Goal: Task Accomplishment & Management: Use online tool/utility

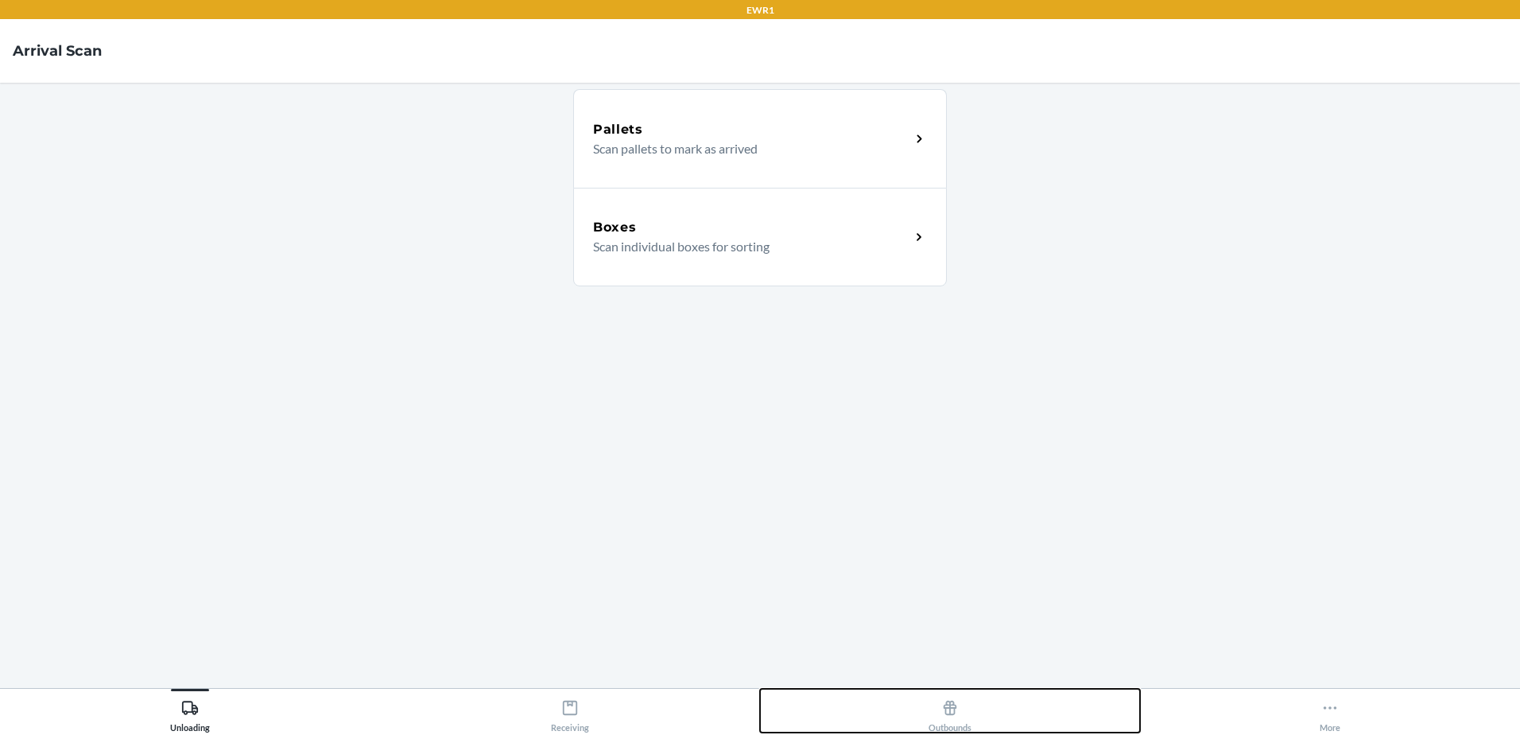
click at [945, 710] on icon at bounding box center [949, 707] width 17 height 17
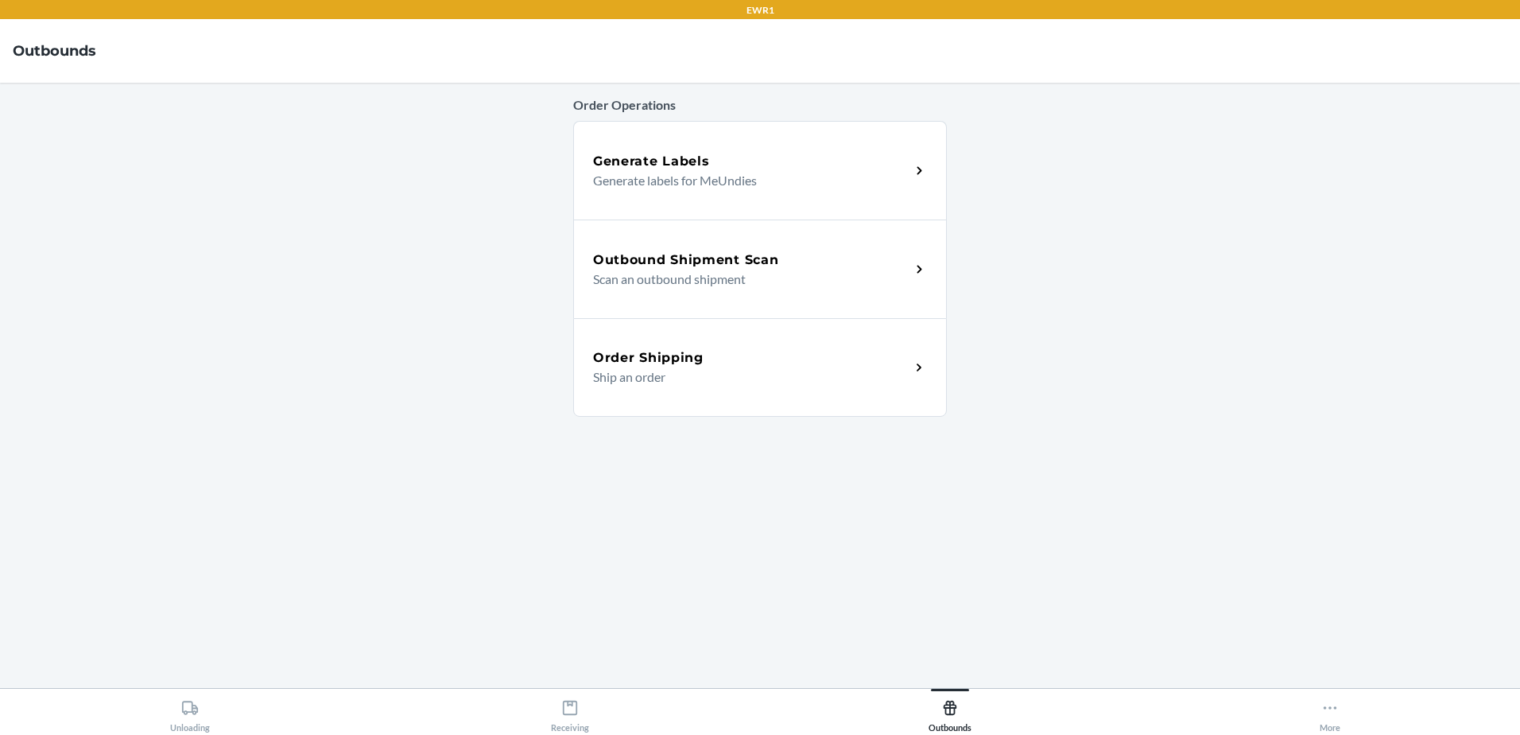
click at [739, 262] on h5 "Outbound Shipment Scan" at bounding box center [685, 259] width 185 height 19
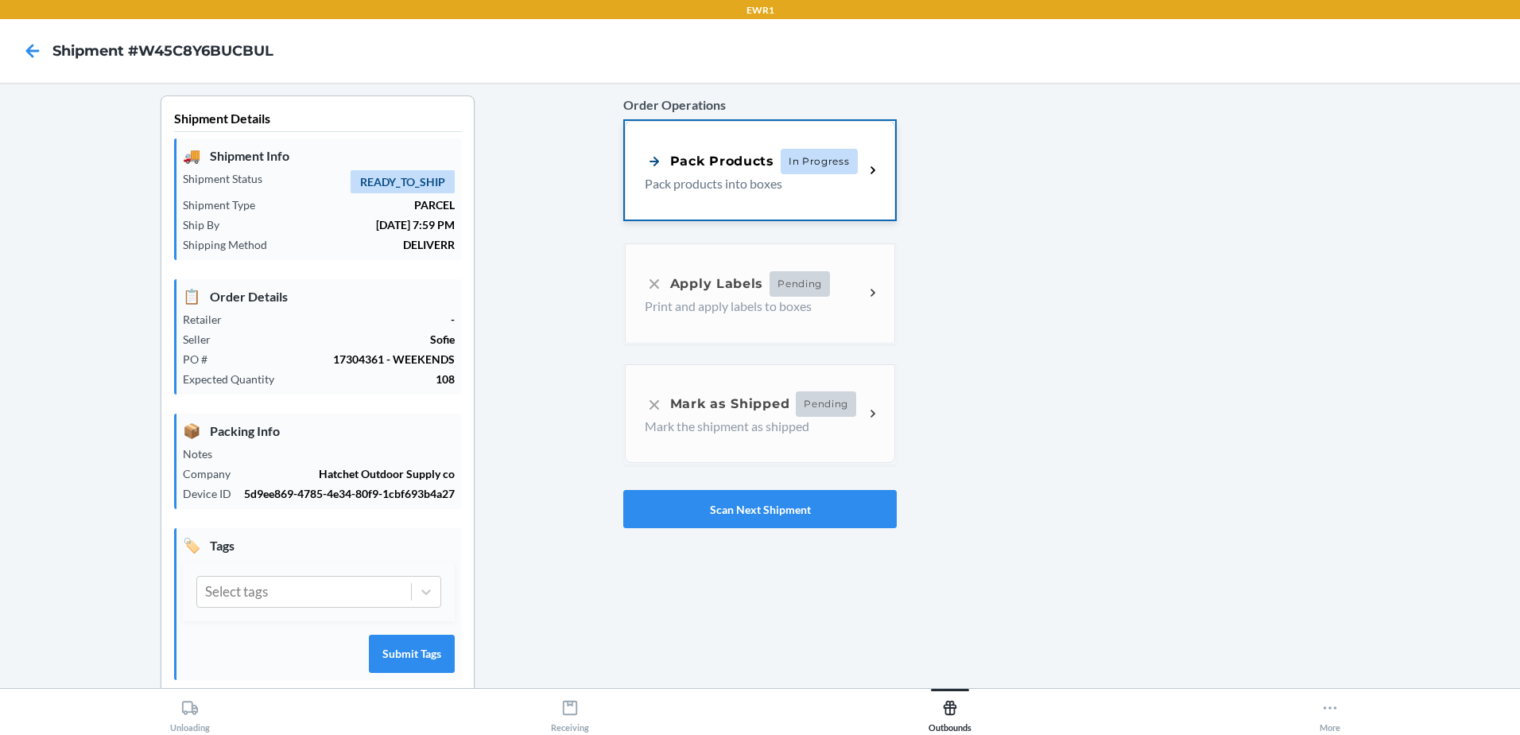
click at [801, 183] on p "Pack products into boxes" at bounding box center [748, 183] width 207 height 19
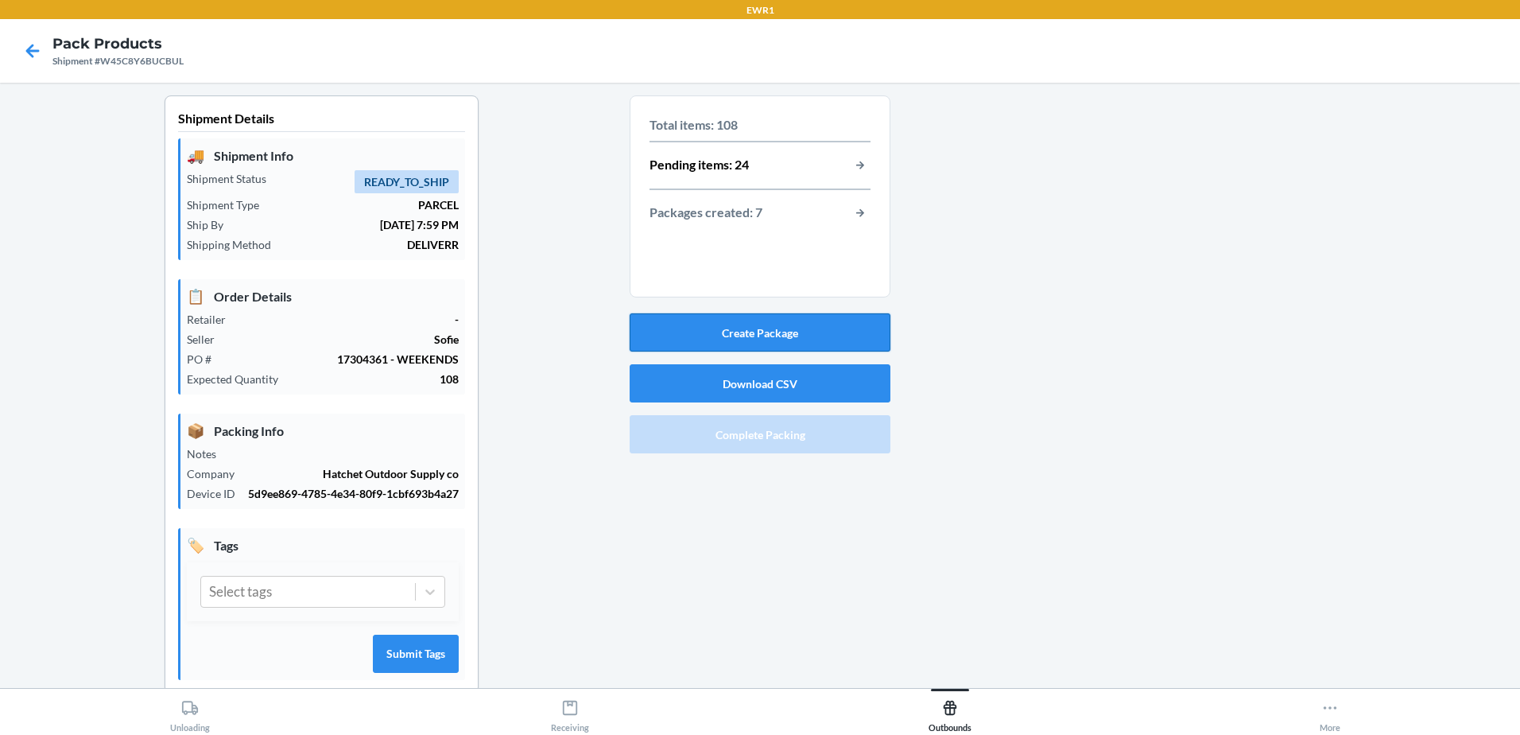
click at [812, 341] on button "Create Package" at bounding box center [760, 332] width 261 height 38
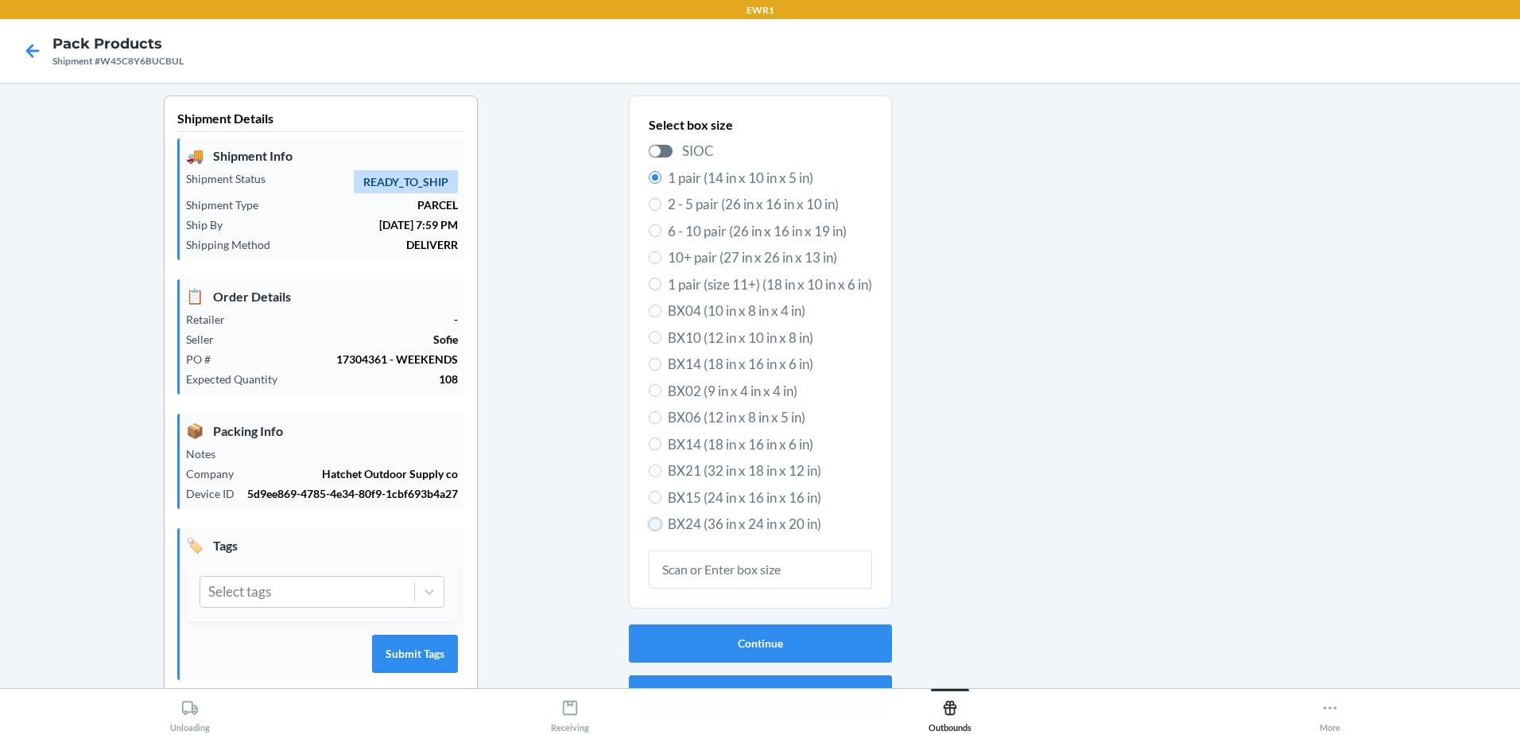
click at [650, 527] on input "BX24 (36 in x 24 in x 20 in)" at bounding box center [655, 524] width 13 height 13
radio input "true"
radio input "false"
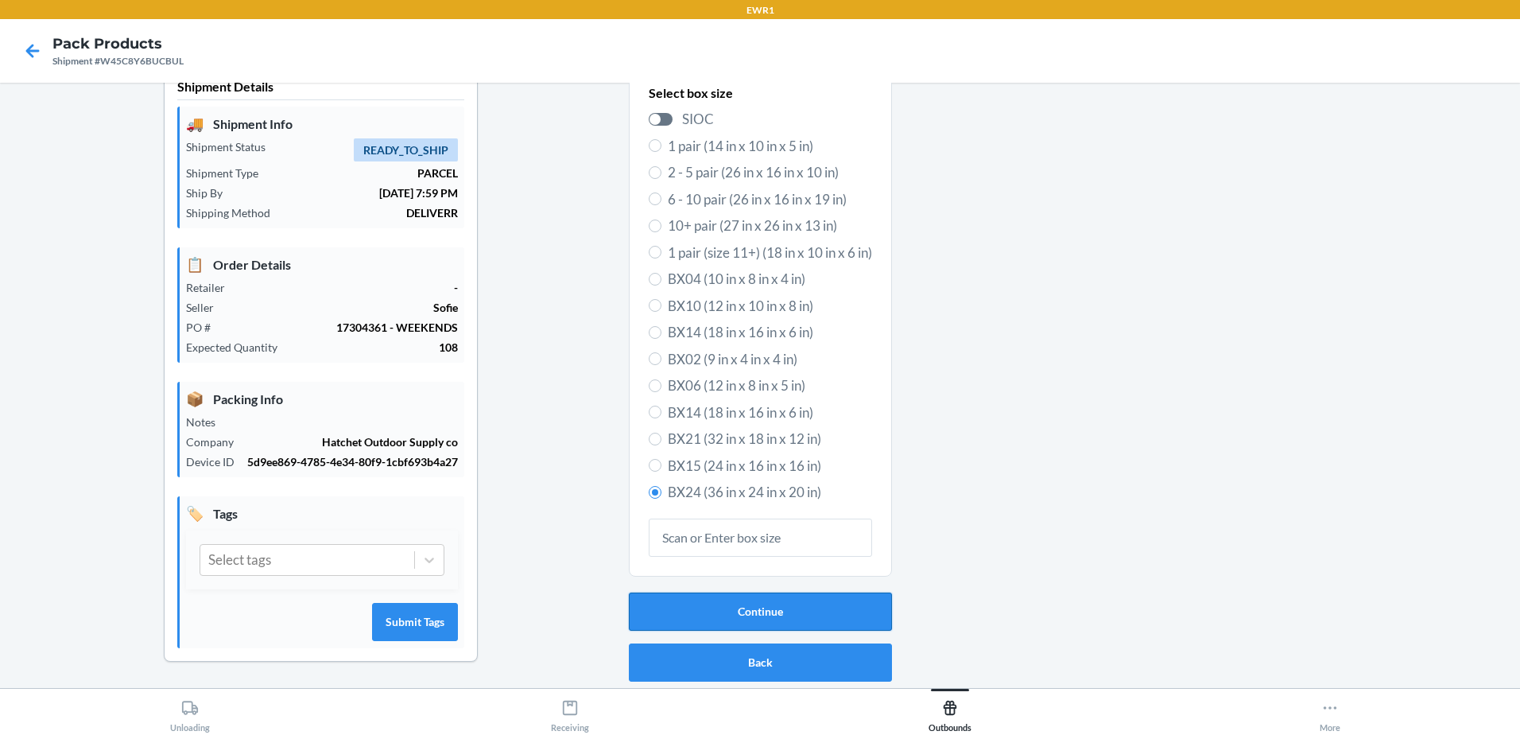
click at [847, 613] on button "Continue" at bounding box center [760, 611] width 263 height 38
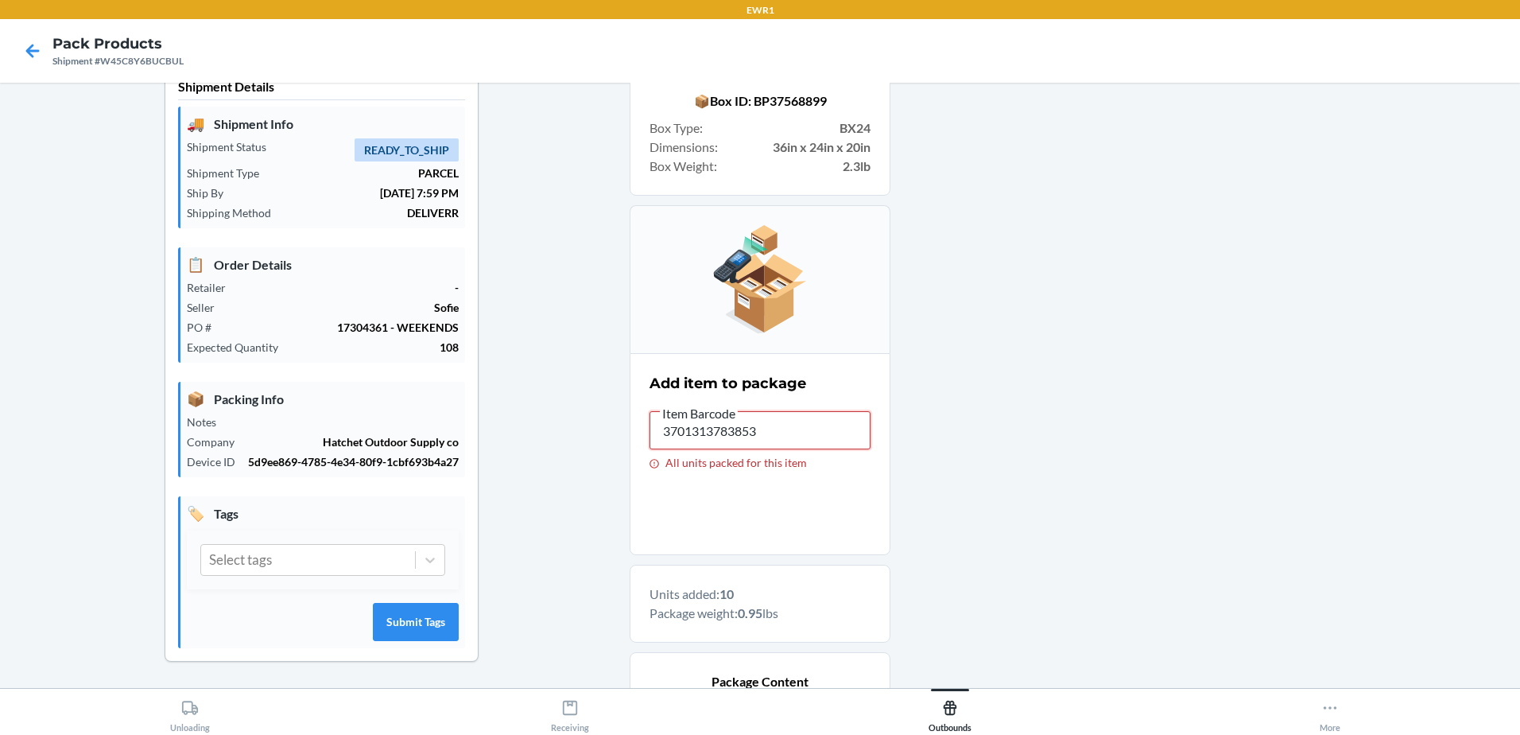
click at [803, 429] on input "3701313783853" at bounding box center [760, 430] width 221 height 38
type input "3"
click at [798, 422] on input "3701313783655" at bounding box center [760, 430] width 221 height 38
type input "3"
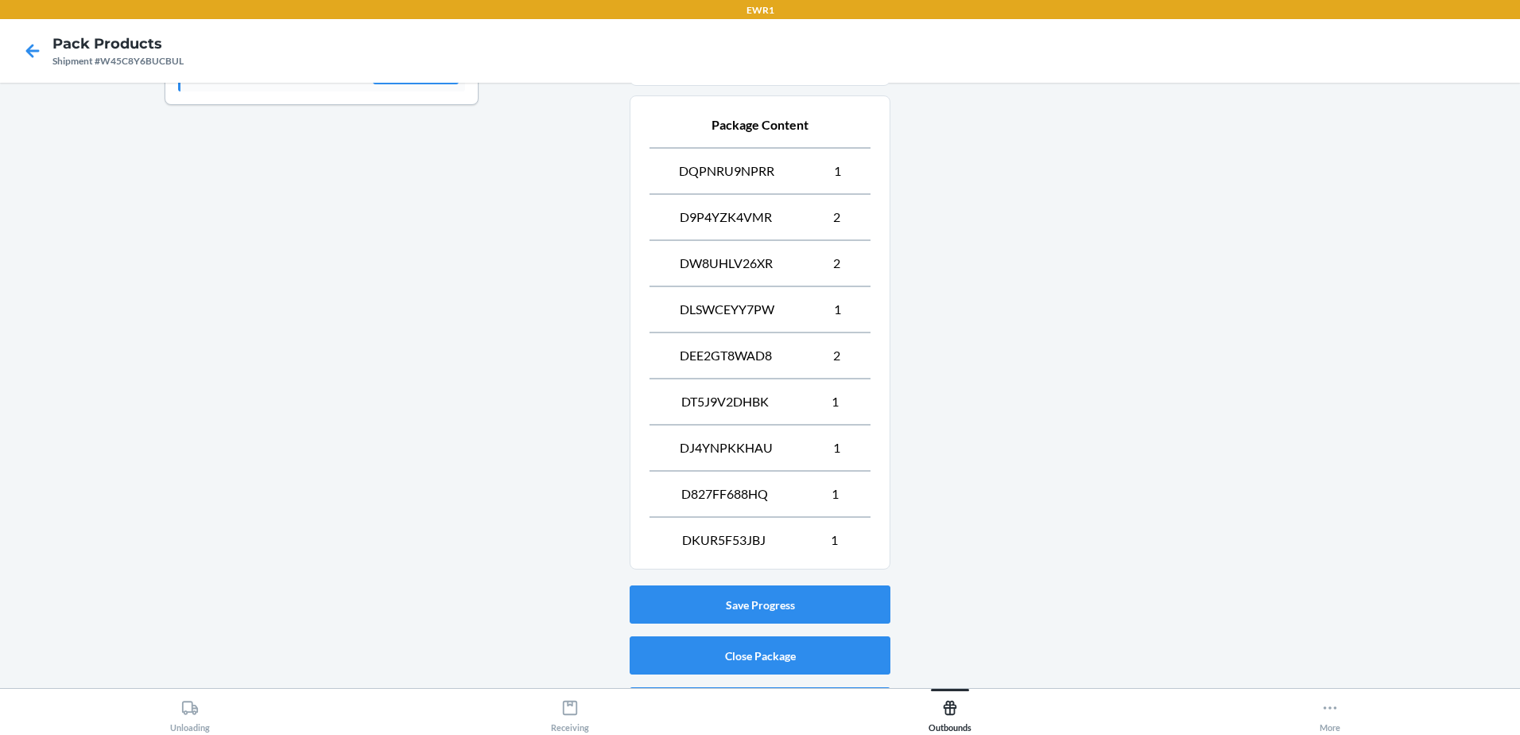
scroll to position [632, 0]
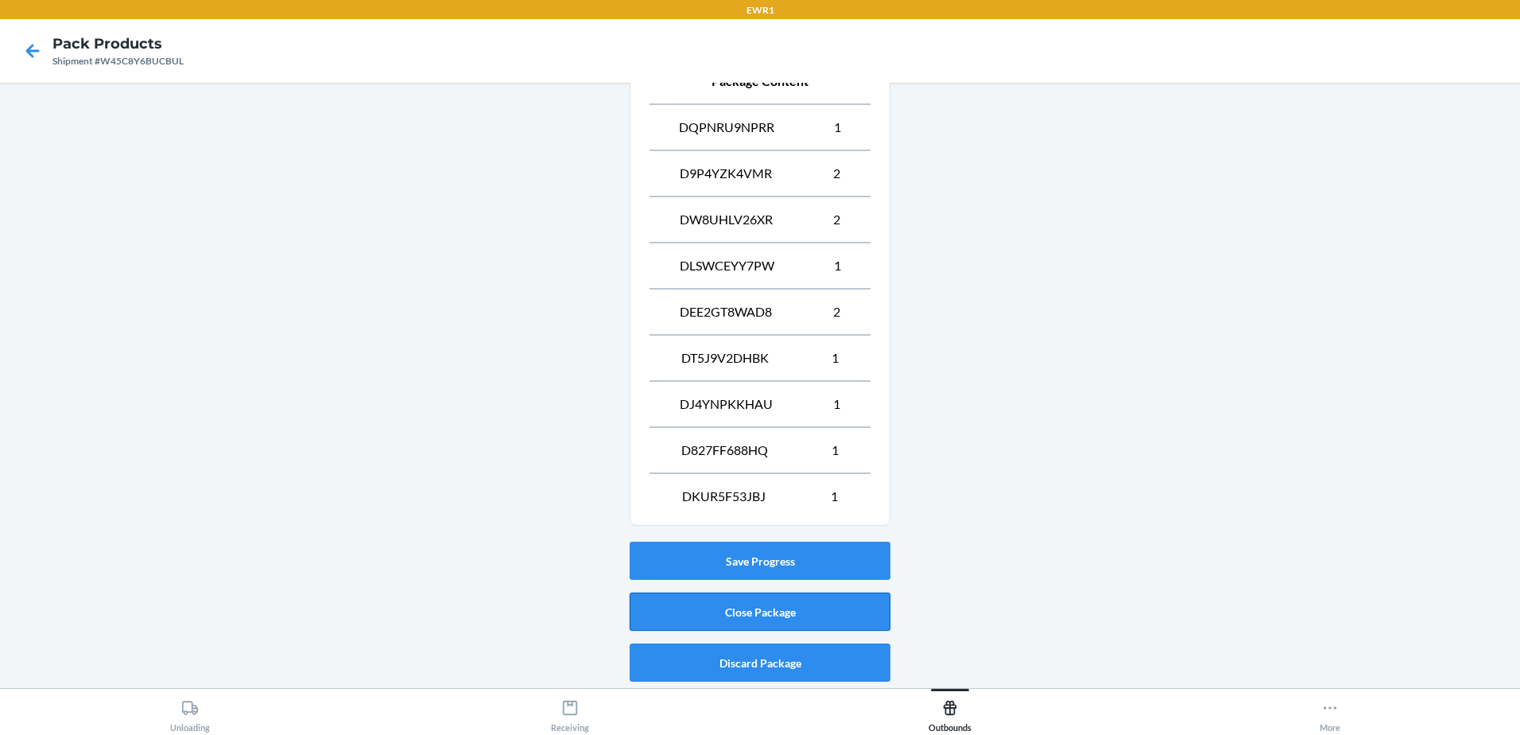
click at [833, 610] on button "Close Package" at bounding box center [760, 611] width 261 height 38
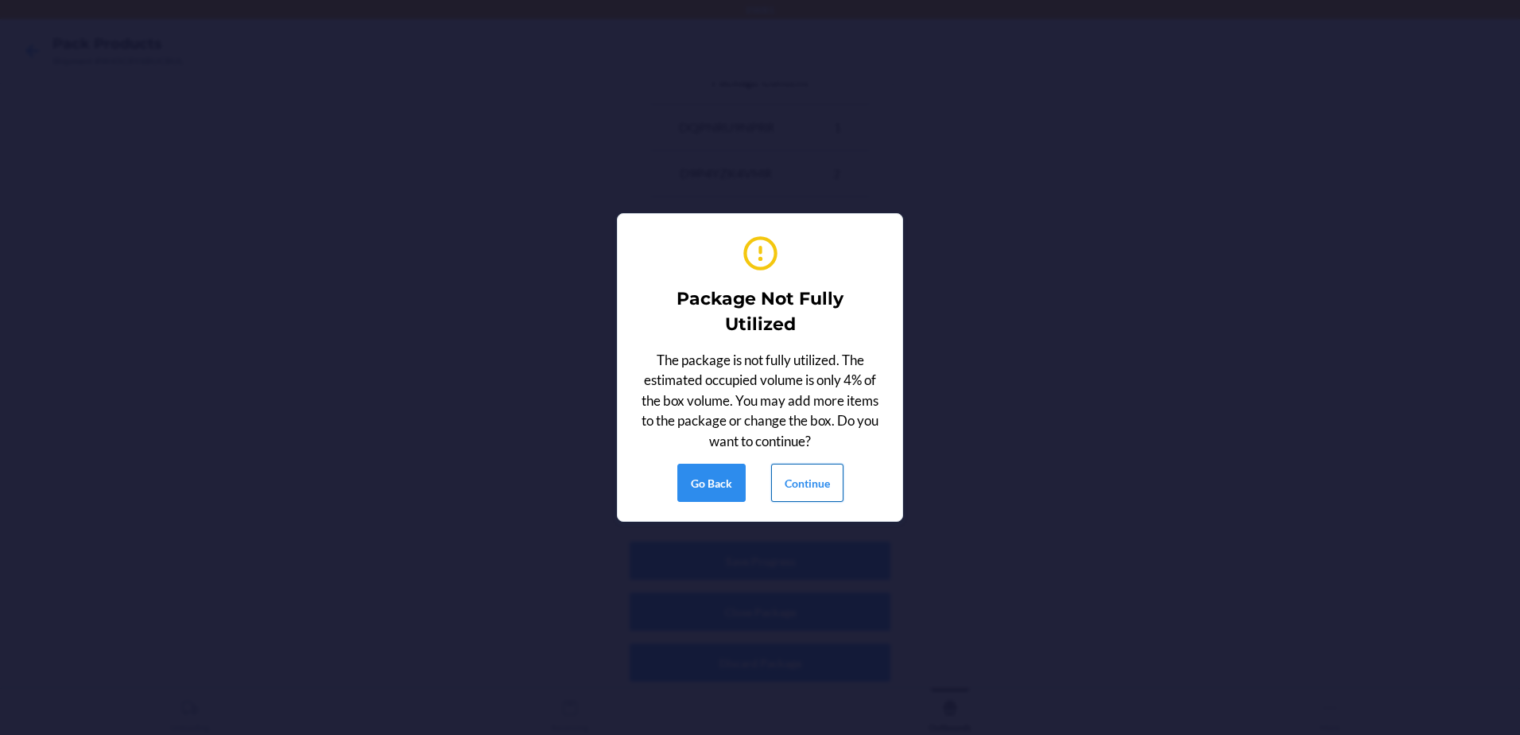
click at [832, 486] on button "Continue" at bounding box center [807, 483] width 72 height 38
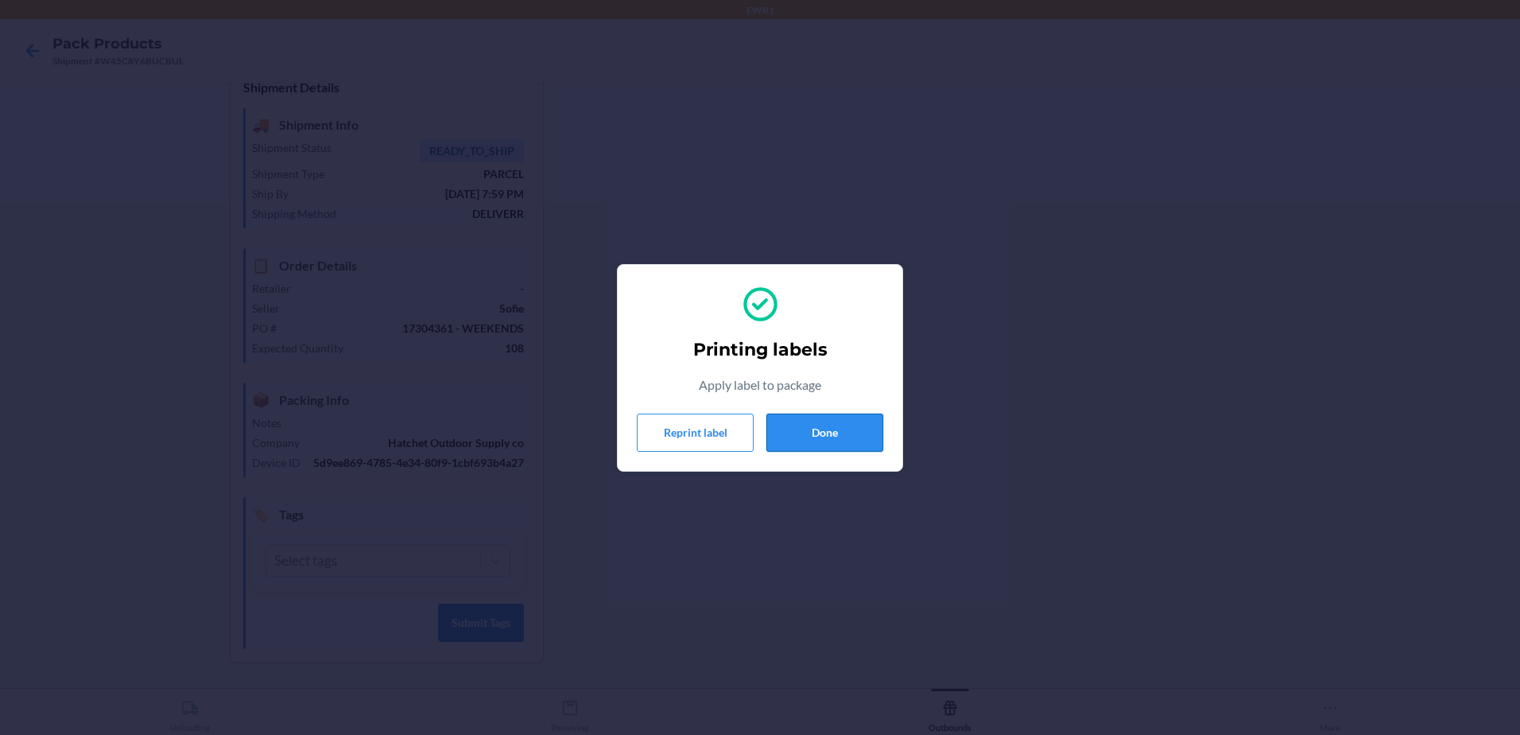
click at [869, 426] on button "Done" at bounding box center [825, 432] width 117 height 38
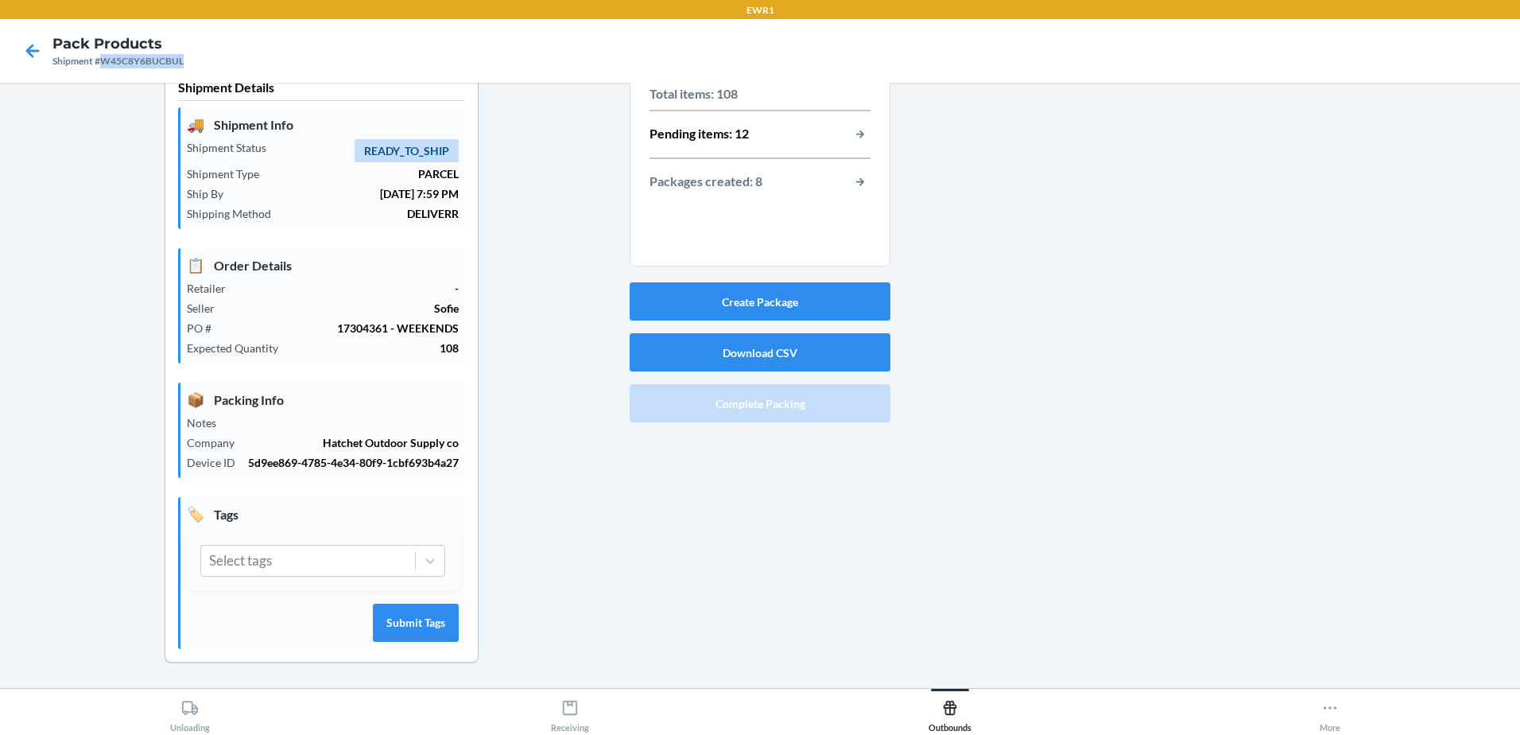
drag, startPoint x: 215, startPoint y: 61, endPoint x: 102, endPoint y: 71, distance: 113.3
click at [102, 71] on nav "Pack Products Shipment #W45C8Y6BUCBUL" at bounding box center [760, 51] width 1520 height 64
copy div "W45C8Y6BUCBUL"
